Goal: Transaction & Acquisition: Purchase product/service

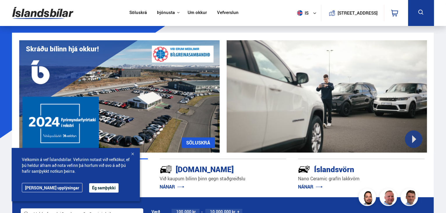
click at [140, 13] on link "Söluskrá" at bounding box center [137, 13] width 17 height 6
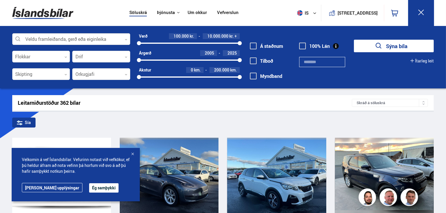
click at [127, 38] on div at bounding box center [71, 39] width 118 height 12
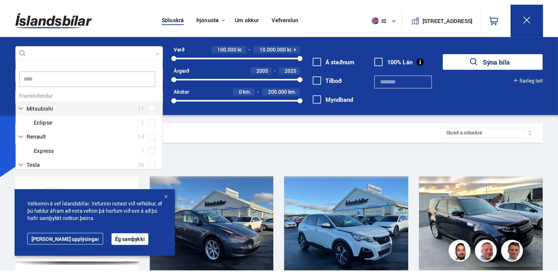
scroll to position [5, 0]
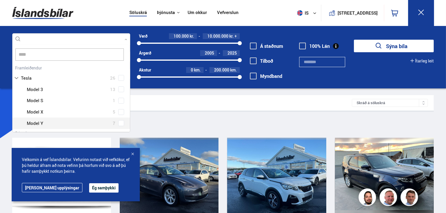
click at [41, 124] on div at bounding box center [77, 123] width 103 height 8
click at [120, 125] on div "Tesla Model 3 13 Tesla Model S 1 Tesla Model X 5 Tesla Model Y 7" at bounding box center [71, 106] width 117 height 45
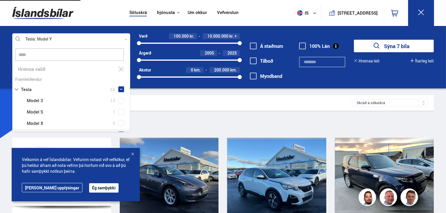
type input "****"
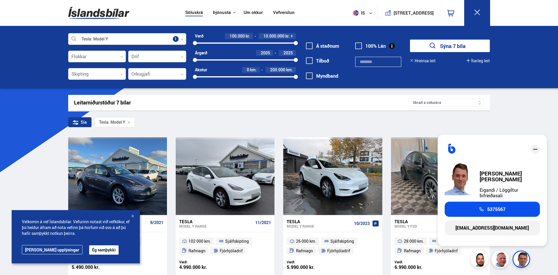
click at [133, 212] on div at bounding box center [133, 217] width 6 height 6
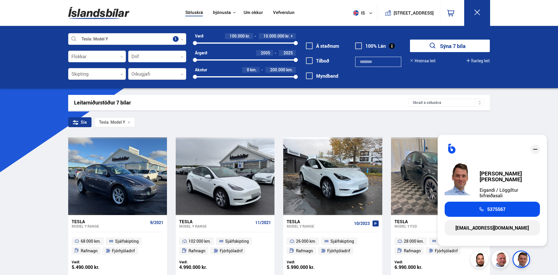
drag, startPoint x: 558, startPoint y: 111, endPoint x: 558, endPoint y: 137, distance: 25.6
click at [446, 137] on html "Söluskrá Þjónusta Íslandsbílar [DOMAIN_NAME] Íslandsvörn Leiðbeiningar Um okkur…" at bounding box center [279, 272] width 558 height 544
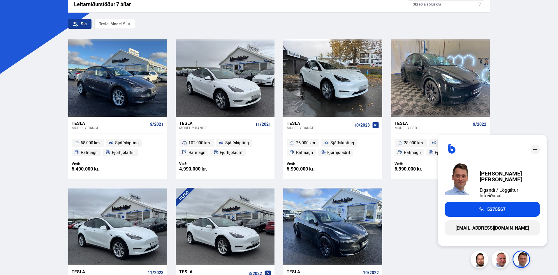
scroll to position [88, 0]
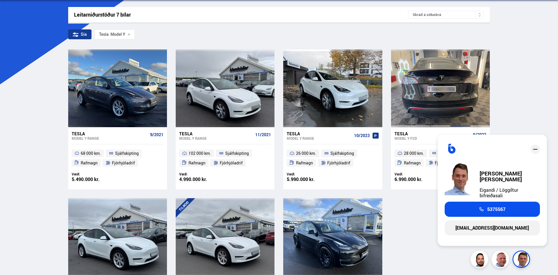
click at [446, 73] on div at bounding box center [460, 88] width 20 height 77
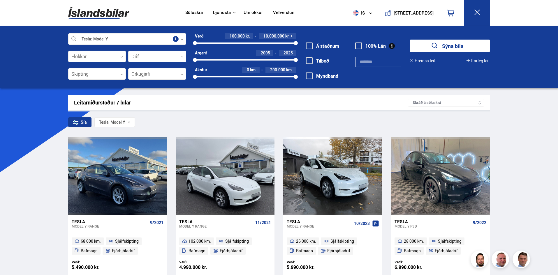
scroll to position [151, 0]
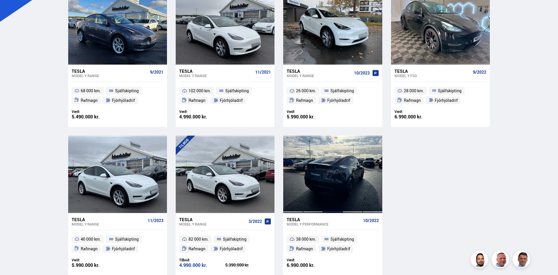
click at [335, 185] on div at bounding box center [333, 174] width 20 height 77
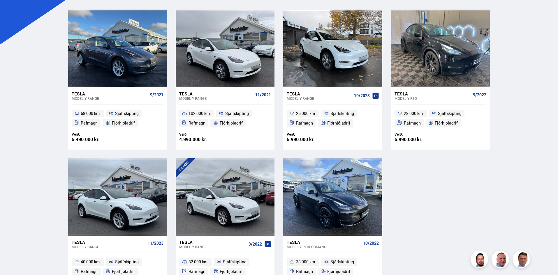
scroll to position [85, 0]
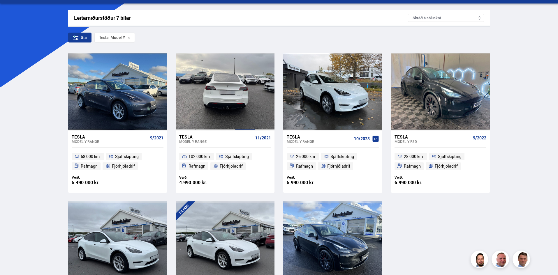
click at [241, 71] on div at bounding box center [245, 91] width 20 height 77
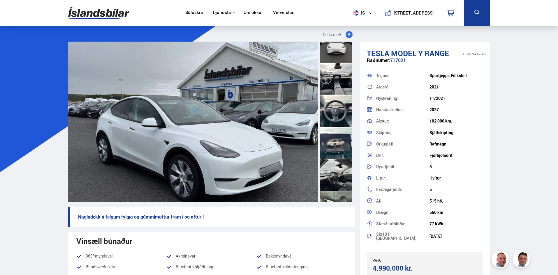
scroll to position [239, 0]
